Goal: Task Accomplishment & Management: Complete application form

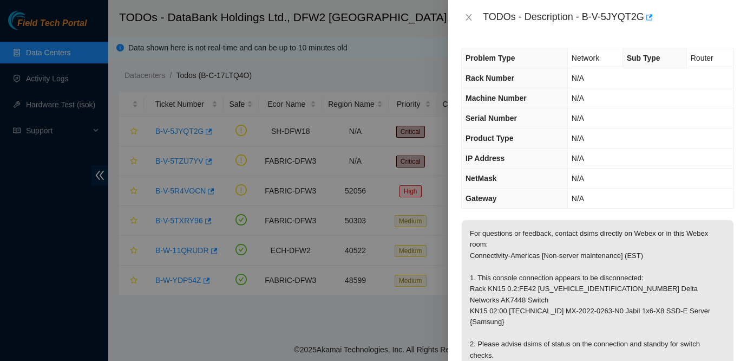
scroll to position [29, 0]
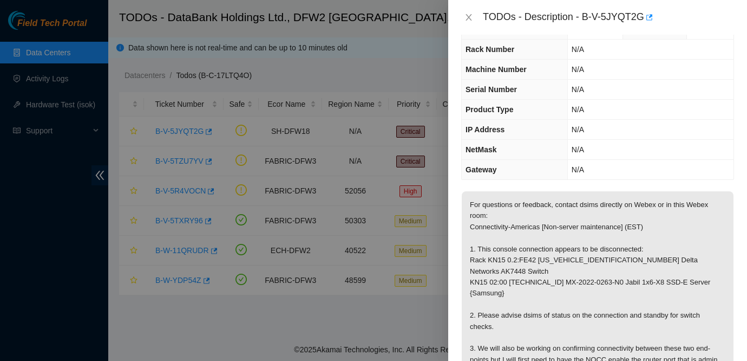
click at [565, 223] on p "For questions or feedback, contact dsims directly on Webex or in this Webex roo…" at bounding box center [598, 298] width 272 height 215
click at [468, 20] on icon "close" at bounding box center [468, 17] width 9 height 9
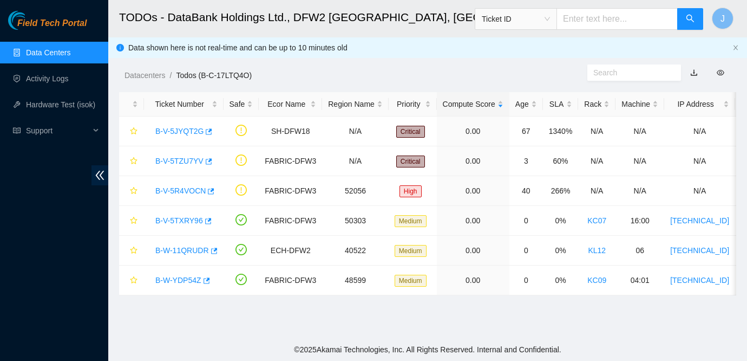
click at [61, 23] on span "Field Tech Portal" at bounding box center [51, 23] width 69 height 10
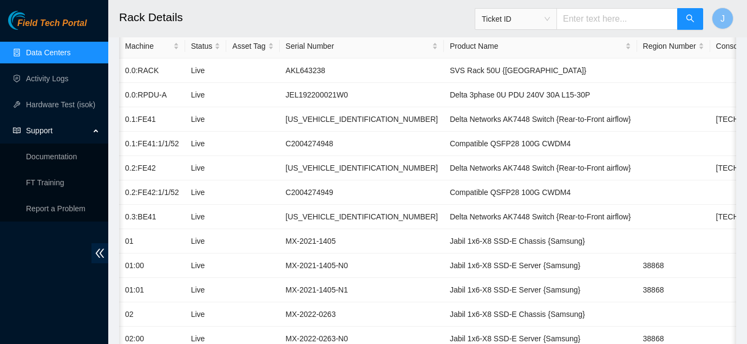
scroll to position [0, 64]
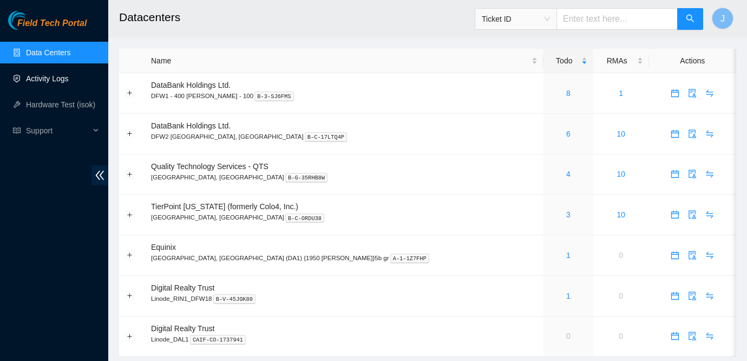
click at [58, 83] on link "Activity Logs" at bounding box center [47, 78] width 43 height 9
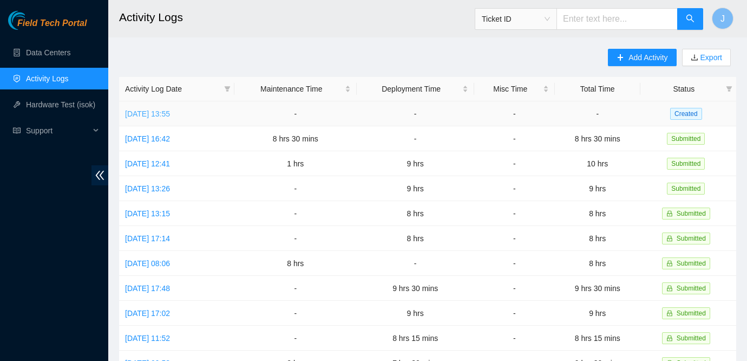
click at [162, 115] on link "[DATE] 13:55" at bounding box center [147, 113] width 45 height 9
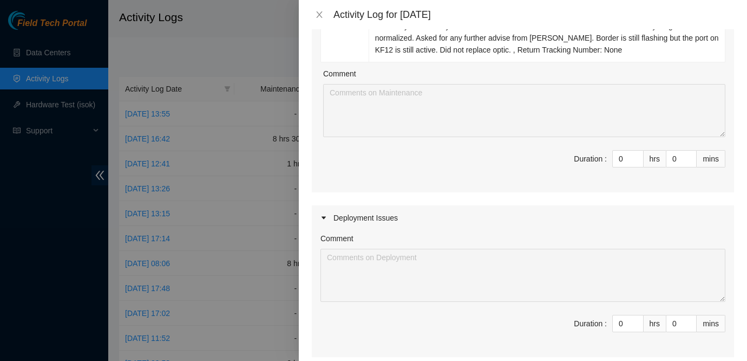
scroll to position [176, 0]
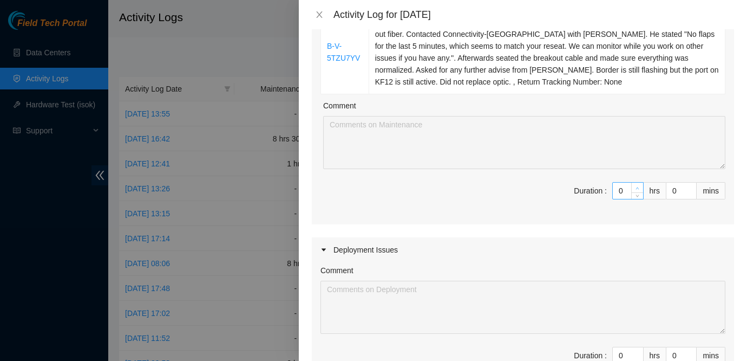
type input "1"
click at [636, 187] on icon "up" at bounding box center [638, 188] width 4 height 4
type input "2"
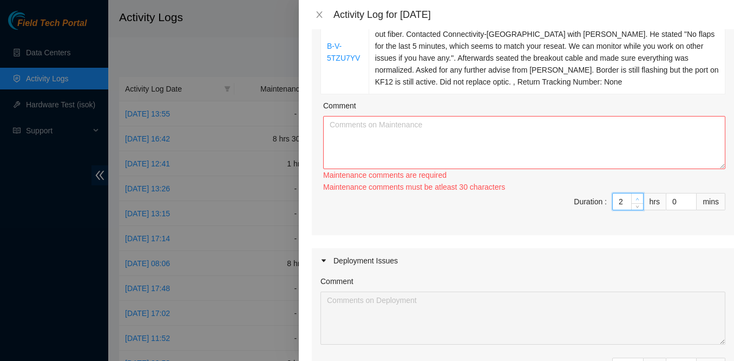
click at [636, 187] on div "Ticket Number Resolution B-V-5TZU7YV Resolution: Other, Reseated components, Co…" at bounding box center [523, 103] width 422 height 264
click at [533, 138] on textarea "Comment" at bounding box center [524, 142] width 402 height 53
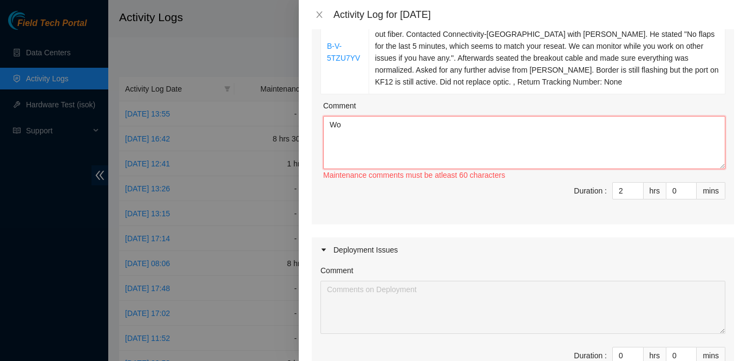
type textarea "W"
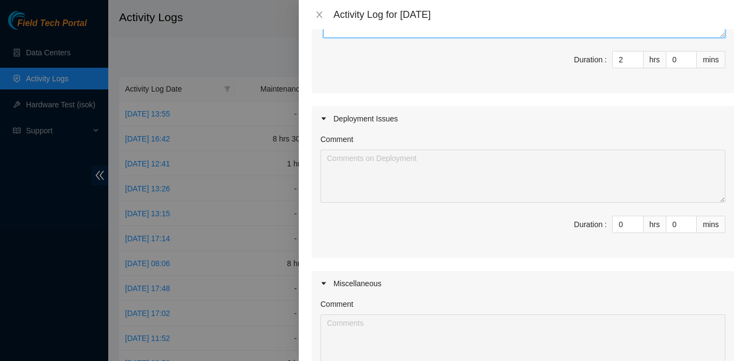
scroll to position [307, 0]
type textarea "Cleaned the fiber and contacted Connectivity-Americas asking for directions on …"
click at [550, 253] on div "Comment Duration : 0 hrs 0 mins" at bounding box center [523, 193] width 422 height 127
type input "1"
type input "3"
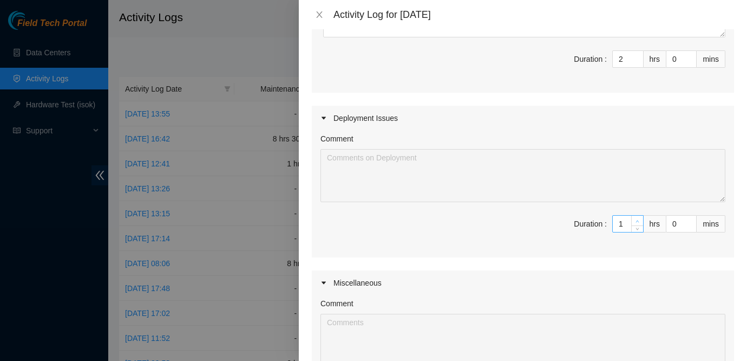
click at [637, 223] on span "up" at bounding box center [637, 221] width 6 height 6
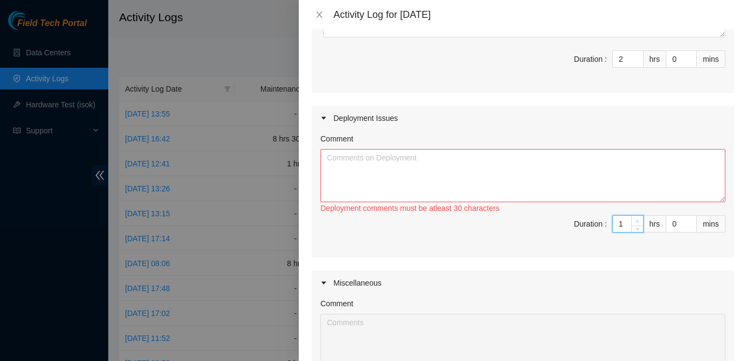
type input "2"
type input "4"
click at [637, 223] on span "up" at bounding box center [637, 221] width 6 height 6
type input "3"
type input "5"
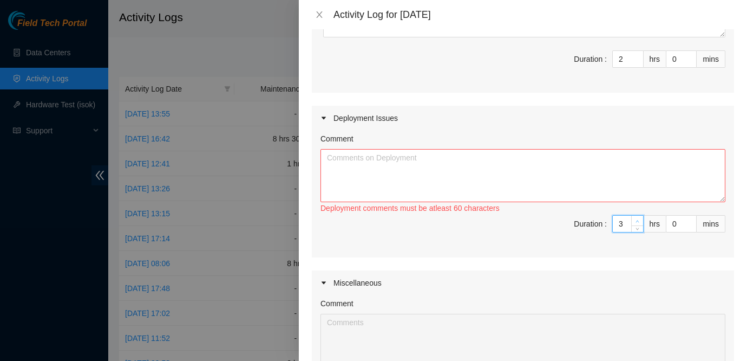
click at [637, 223] on span "up" at bounding box center [637, 221] width 6 height 6
type input "4"
type input "6"
click at [637, 223] on span "up" at bounding box center [637, 221] width 6 height 6
type input "5"
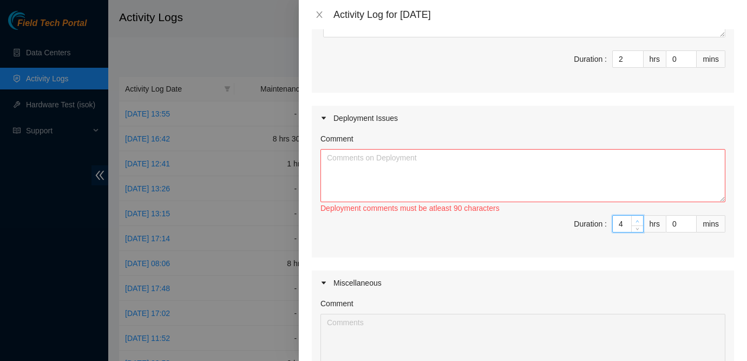
type input "7"
click at [637, 223] on span "up" at bounding box center [637, 221] width 6 height 6
type input "6"
type input "8"
click at [637, 223] on span "up" at bounding box center [637, 221] width 6 height 6
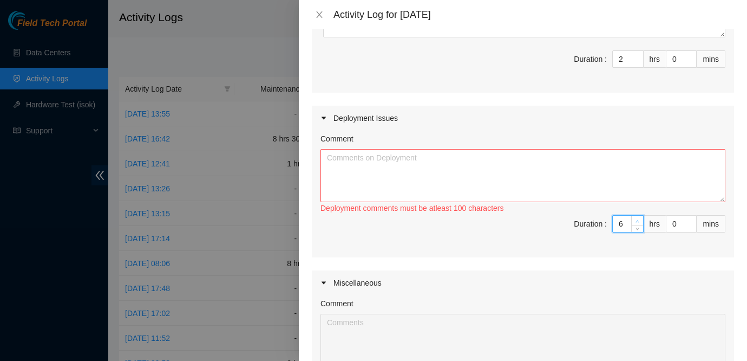
type input "7"
type input "9"
click at [637, 223] on span "up" at bounding box center [637, 221] width 6 height 6
type input "8"
type input "10"
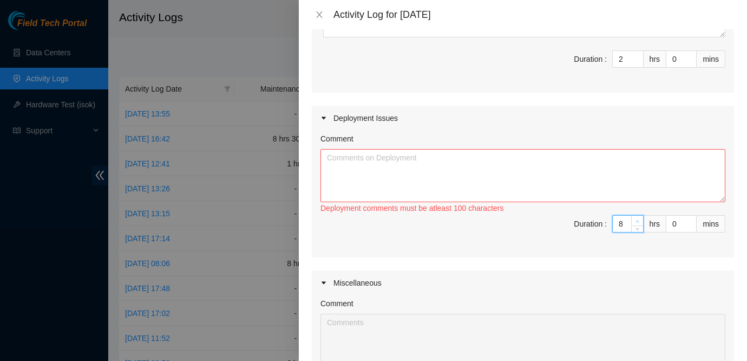
click at [637, 223] on span "up" at bounding box center [637, 221] width 6 height 6
click at [515, 165] on textarea "Comment" at bounding box center [522, 175] width 405 height 53
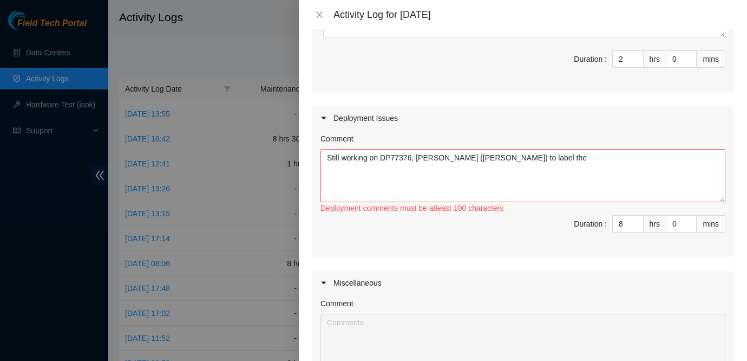
click at [531, 230] on span "Duration : 8 hrs 0 mins" at bounding box center [522, 230] width 405 height 30
click at [546, 159] on textarea "Still working on DP77376, [PERSON_NAME] ([PERSON_NAME]) to label the" at bounding box center [522, 175] width 405 height 53
type textarea "Still working on DP77376, [PERSON_NAME] ([PERSON_NAME]) to label the connection…"
type input "7"
type input "9"
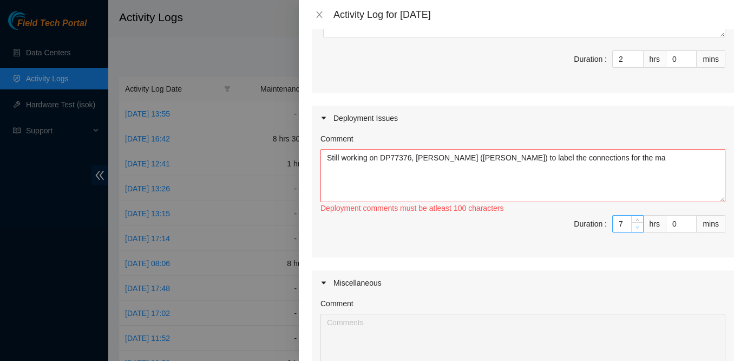
click at [640, 228] on span "Decrease Value" at bounding box center [637, 227] width 12 height 10
type input "6"
type input "8"
click at [640, 228] on span "Decrease Value" at bounding box center [637, 227] width 12 height 10
click at [624, 156] on textarea "Still working on DP77376, [PERSON_NAME] ([PERSON_NAME]) to label the connection…" at bounding box center [522, 175] width 405 height 53
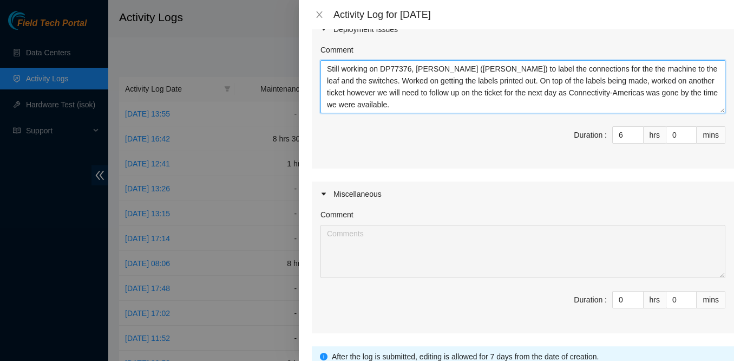
scroll to position [487, 0]
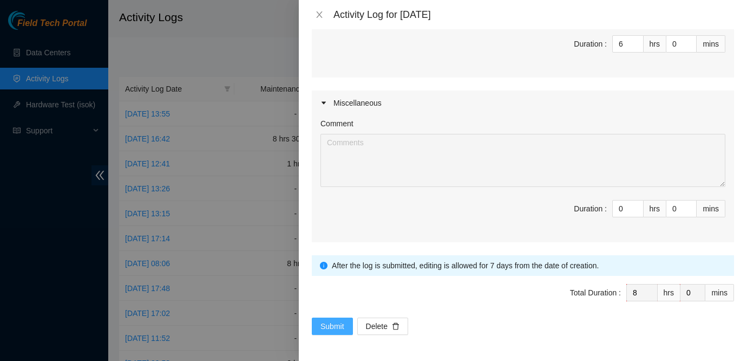
type textarea "Still working on DP77376, [PERSON_NAME] ([PERSON_NAME]) to label the connection…"
click at [347, 326] on button "Submit" at bounding box center [332, 325] width 41 height 17
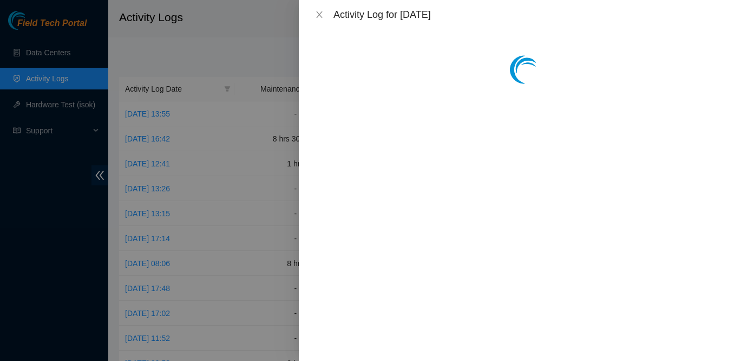
scroll to position [0, 0]
